Goal: Navigation & Orientation: Understand site structure

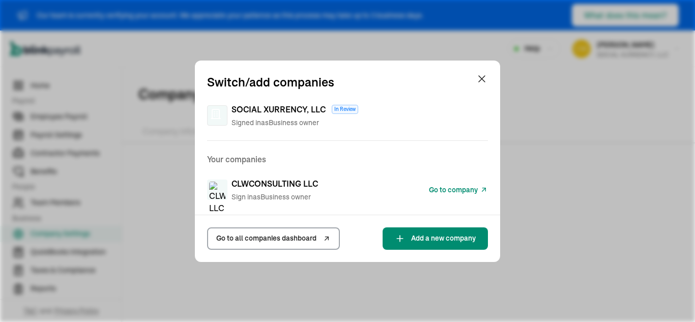
scroll to position [55, 0]
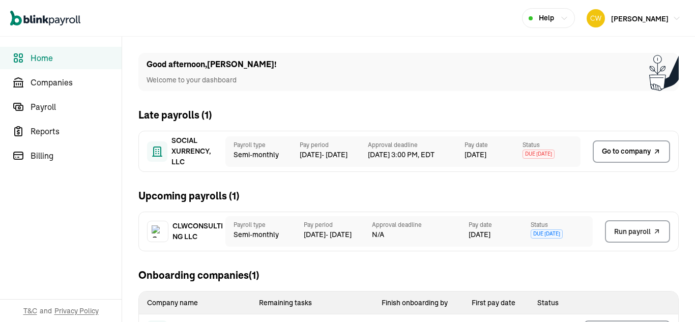
scroll to position [44, 0]
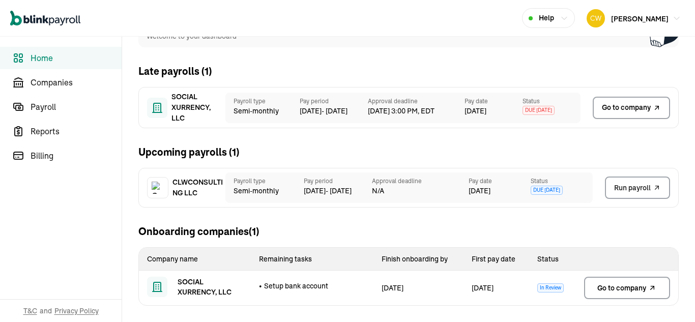
click at [321, 120] on div "Pay period [DATE] - [DATE]" at bounding box center [330, 108] width 76 height 31
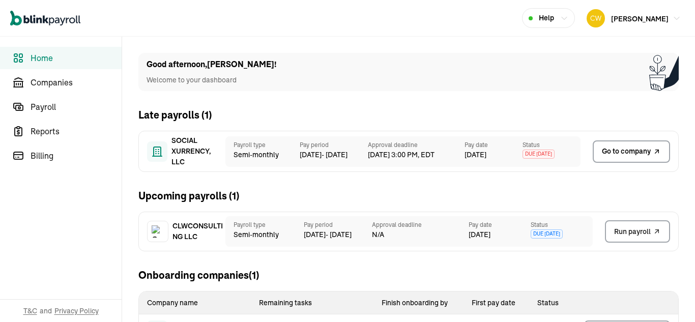
click at [504, 98] on div "Good afternoon , [PERSON_NAME] ! Welcome to your dashboard Late payrolls ( 1 ) …" at bounding box center [408, 201] width 573 height 329
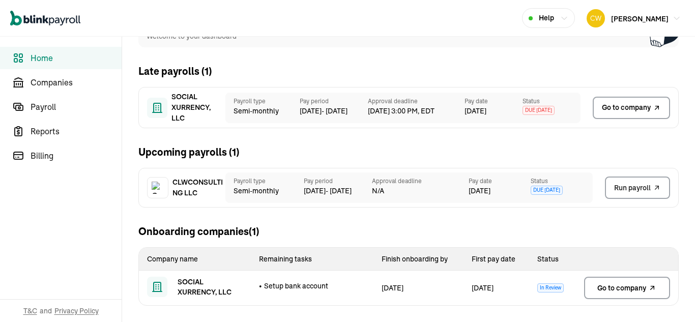
click at [321, 120] on div "Pay period [DATE] - [DATE]" at bounding box center [330, 108] width 76 height 31
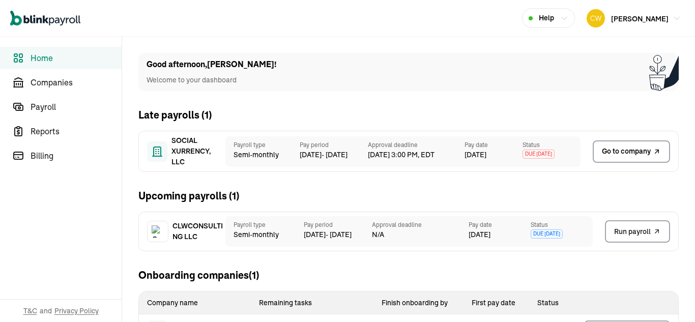
click at [504, 98] on div "Good afternoon , [PERSON_NAME] ! Welcome to your dashboard Late payrolls ( 1 ) …" at bounding box center [408, 201] width 573 height 329
